Goal: Transaction & Acquisition: Purchase product/service

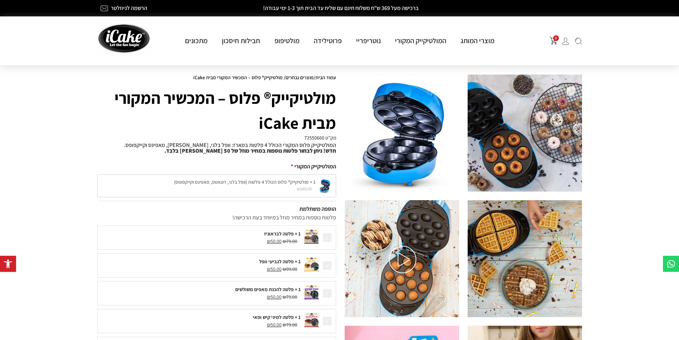
click at [380, 158] on img at bounding box center [402, 133] width 114 height 117
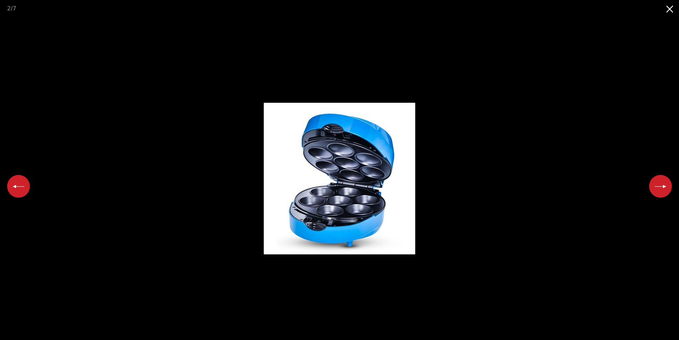
click at [186, 225] on picture at bounding box center [339, 178] width 679 height 323
click at [213, 203] on picture at bounding box center [339, 178] width 679 height 323
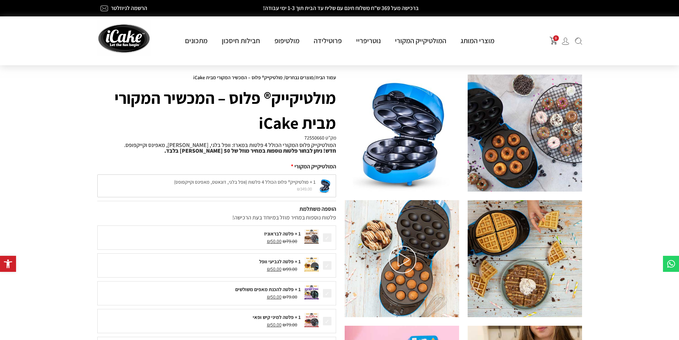
click at [279, 183] on div "1 × מולטיקייק® פלוס הכולל 4 פלטות (וופל בלגי, דונאטס, מאפינס וקייקפופס) ₪ 349.0…" at bounding box center [216, 185] width 239 height 23
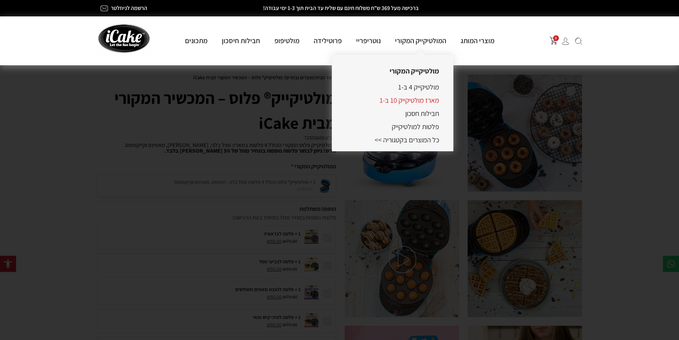
click at [427, 99] on link "מארז מולטיקייק 10 ב-1" at bounding box center [410, 100] width 60 height 9
click at [413, 99] on link "מארז מולטיקייק 10 ב-1" at bounding box center [410, 100] width 60 height 9
click at [427, 43] on link "המולטיקייק המקורי" at bounding box center [421, 40] width 66 height 9
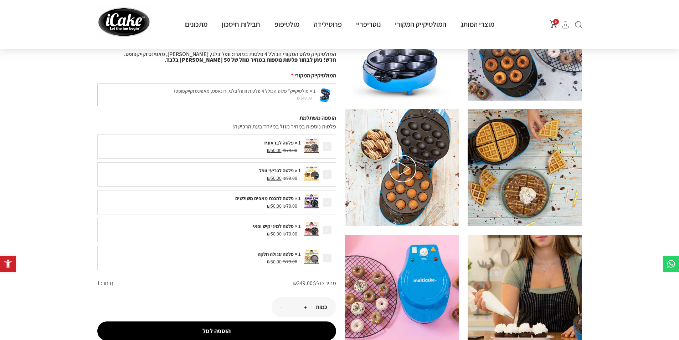
scroll to position [178, 0]
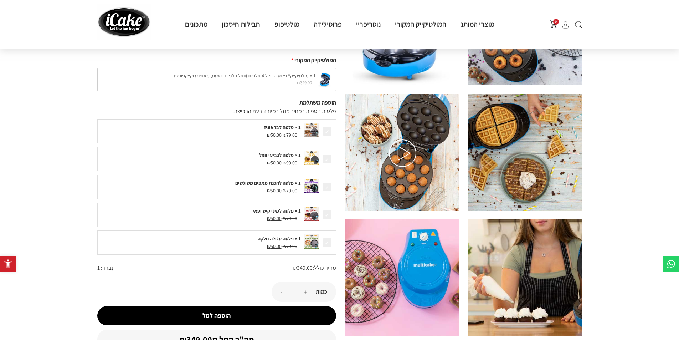
scroll to position [107, 0]
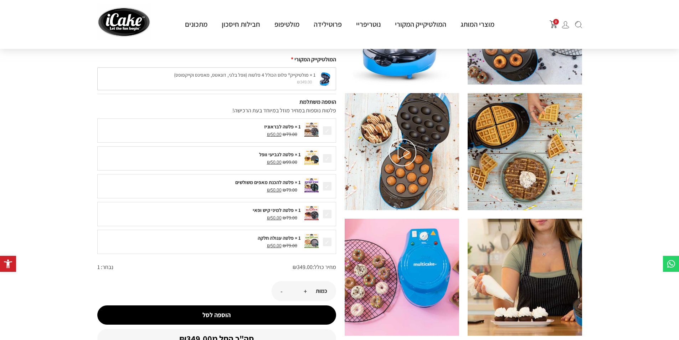
click at [257, 81] on div "1 × מולטיקייק® פלוס הכולל 4 פלטות (וופל בלגי, דונאטס, מאפינס וקייקפופס) ₪ 349.0…" at bounding box center [216, 78] width 239 height 23
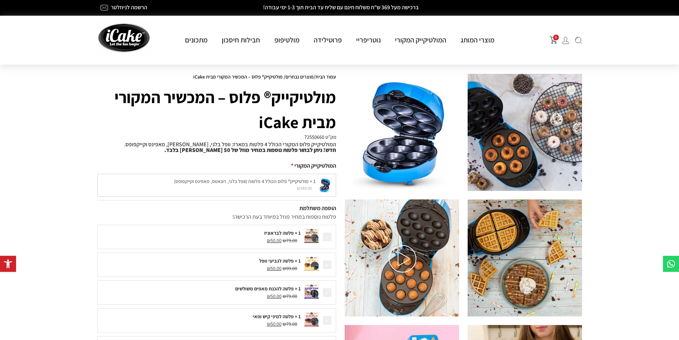
scroll to position [0, 0]
